Goal: Task Accomplishment & Management: Manage account settings

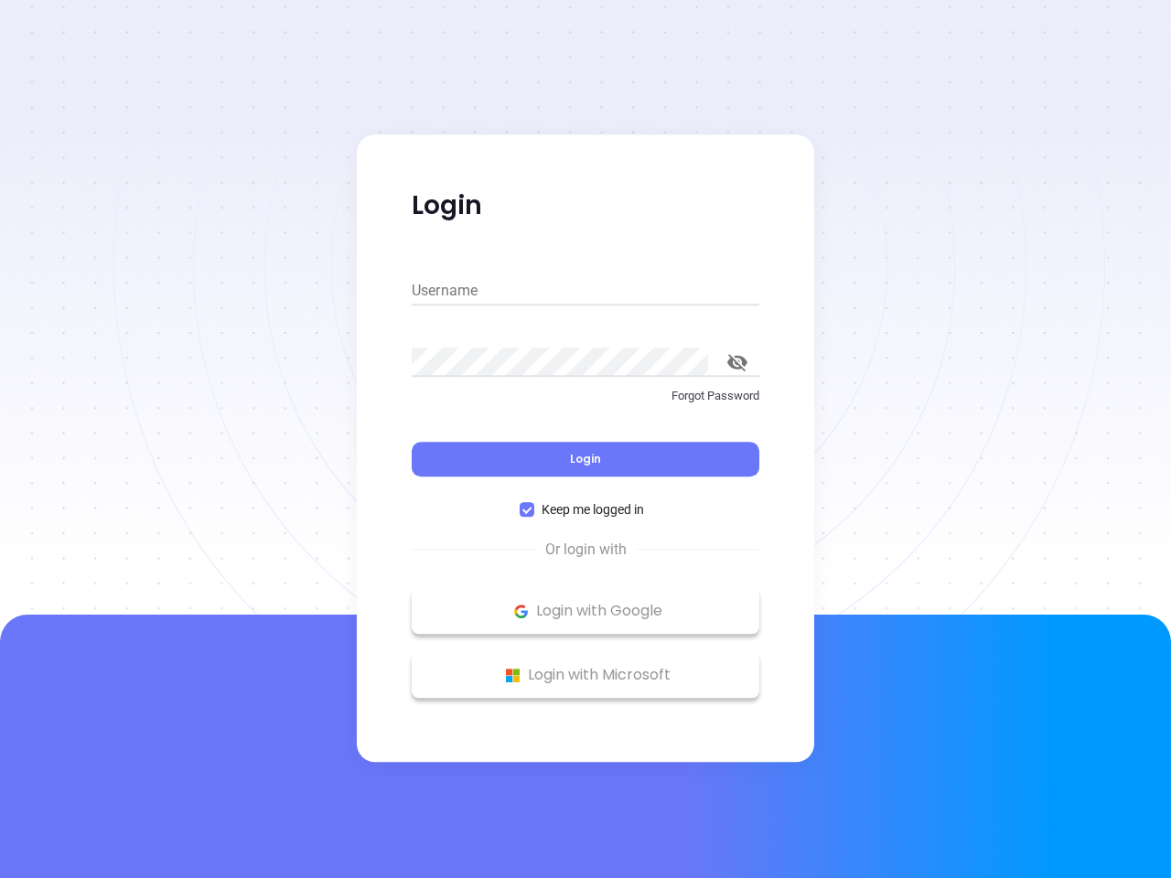
click at [585, 439] on div "Login" at bounding box center [586, 448] width 348 height 57
click at [585, 291] on input "Username" at bounding box center [586, 290] width 348 height 29
click at [737, 362] on icon "toggle password visibility" at bounding box center [737, 362] width 20 height 17
click at [585, 459] on span "Login" at bounding box center [585, 459] width 31 height 16
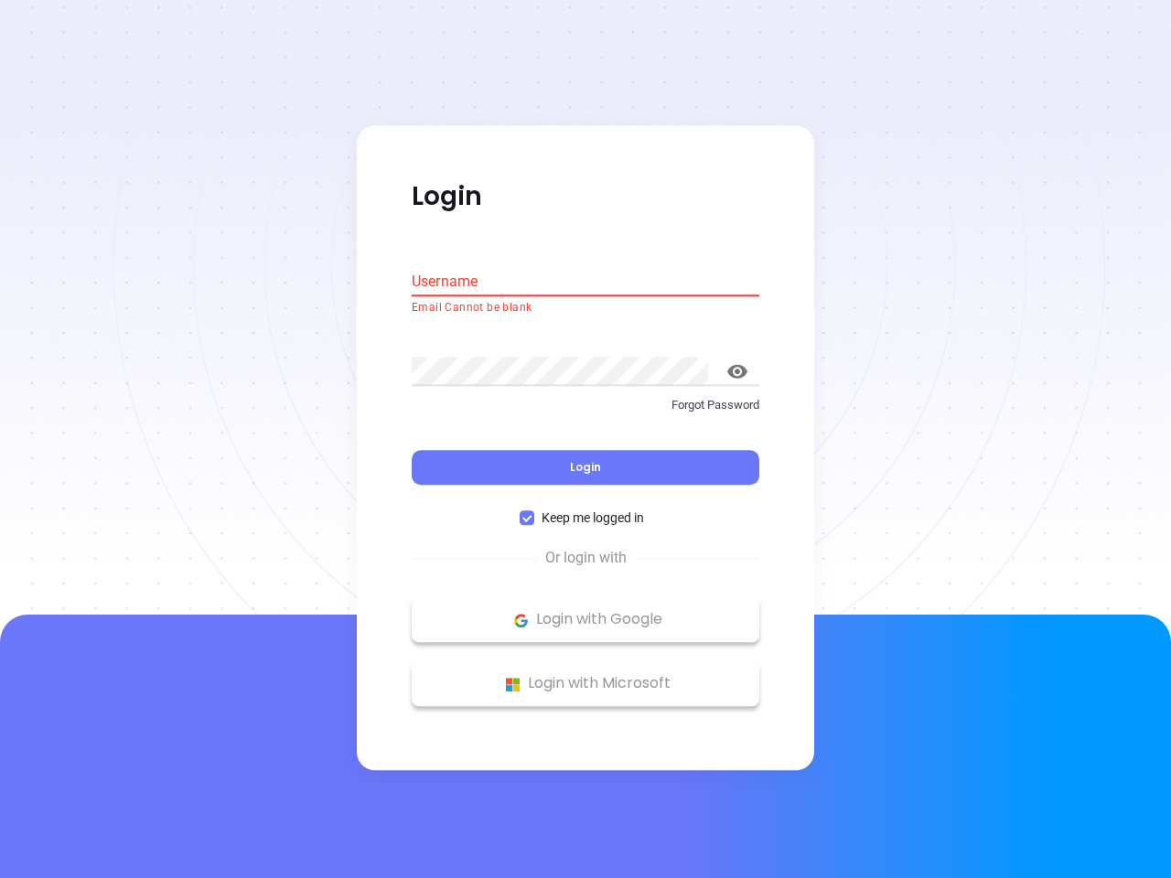
click at [585, 510] on span "Keep me logged in" at bounding box center [592, 519] width 117 height 20
click at [534, 511] on input "Keep me logged in" at bounding box center [527, 518] width 15 height 15
checkbox input "false"
click at [585, 611] on p "Login with Google" at bounding box center [585, 620] width 329 height 27
click at [585, 675] on p "Login with Microsoft" at bounding box center [585, 684] width 329 height 27
